Goal: Task Accomplishment & Management: Manage account settings

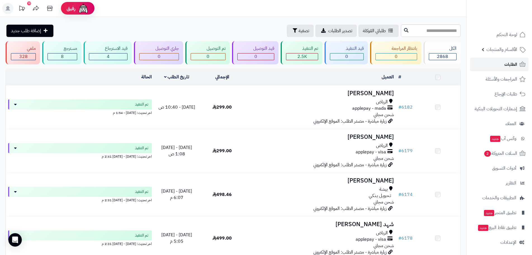
click at [511, 61] on span "الطلبات" at bounding box center [510, 64] width 13 height 8
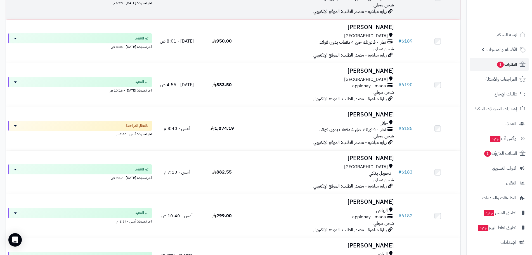
scroll to position [112, 0]
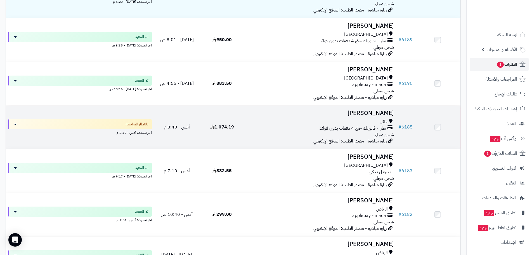
click at [368, 110] on h3 "[PERSON_NAME]" at bounding box center [320, 113] width 147 height 6
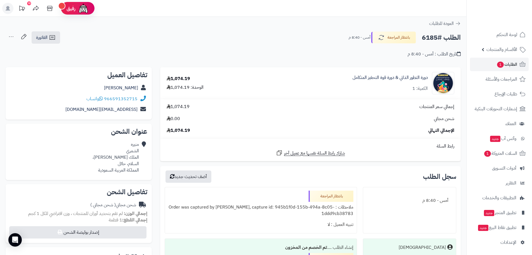
drag, startPoint x: 112, startPoint y: 87, endPoint x: 143, endPoint y: 89, distance: 30.2
click at [143, 89] on div "منيره الشمري" at bounding box center [78, 87] width 137 height 11
copy div "منيره الشمري"
click at [389, 33] on button "بانتظار المراجعة" at bounding box center [393, 37] width 45 height 12
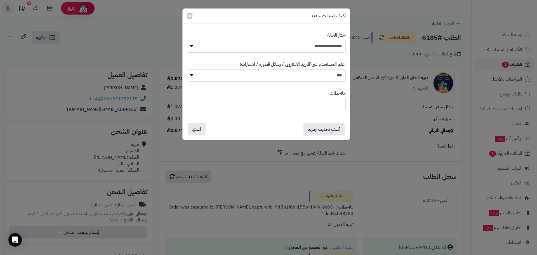
click at [318, 45] on select "**********" at bounding box center [266, 46] width 159 height 13
select select "*"
click at [187, 40] on select "**********" at bounding box center [266, 46] width 159 height 13
click at [321, 128] on button "أضف تحديث جديد" at bounding box center [323, 129] width 41 height 12
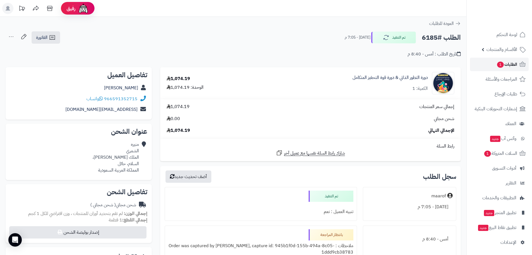
click at [518, 65] on link "الطلبات 1" at bounding box center [499, 64] width 59 height 13
